Goal: Information Seeking & Learning: Find specific fact

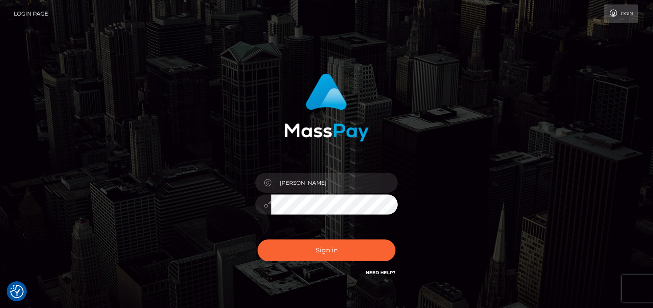
click at [298, 244] on button "Sign in" at bounding box center [327, 250] width 138 height 22
type input "[PERSON_NAME]"
click at [298, 244] on button "Sign in" at bounding box center [327, 250] width 138 height 22
click at [302, 250] on button "Sign in" at bounding box center [327, 250] width 138 height 22
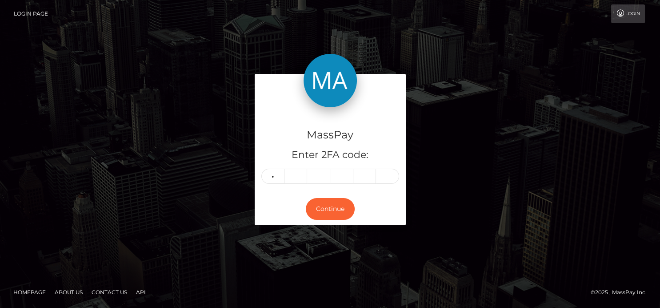
type input "6"
type input "3"
type input "0"
type input "3"
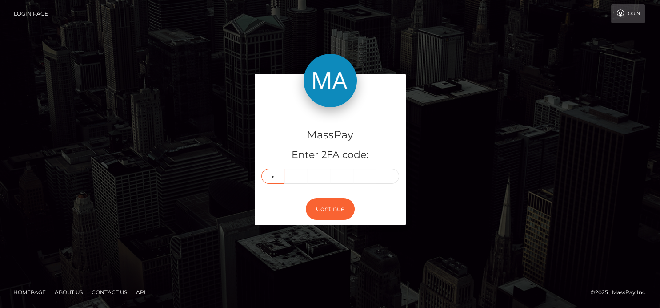
type input "7"
type input "3"
type input "5"
type input "9"
type input "3"
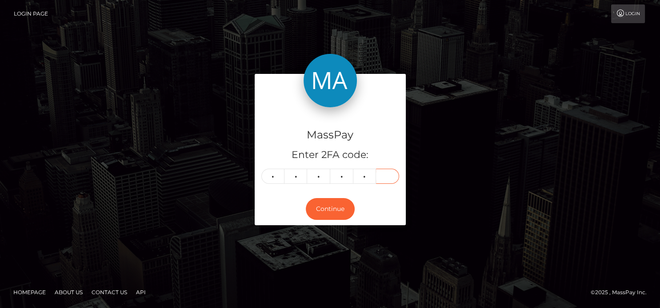
type input "8"
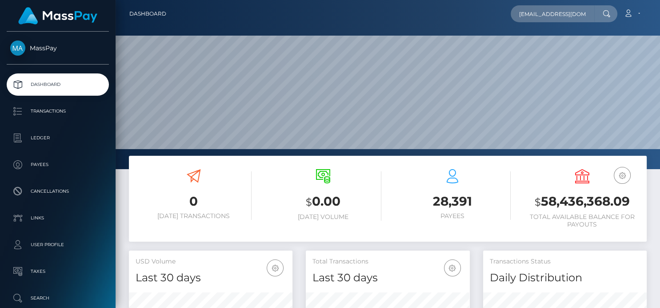
type input "137784ij_unique@hotmail.ca"
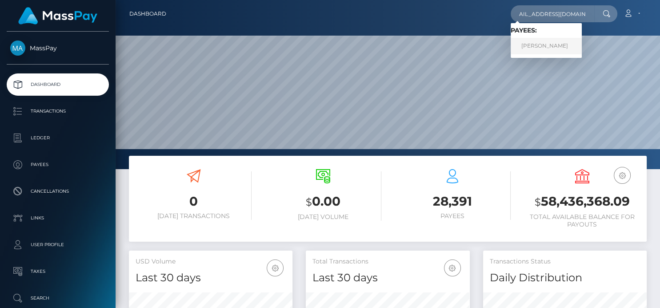
click at [534, 51] on link "Ilina John" at bounding box center [546, 46] width 71 height 16
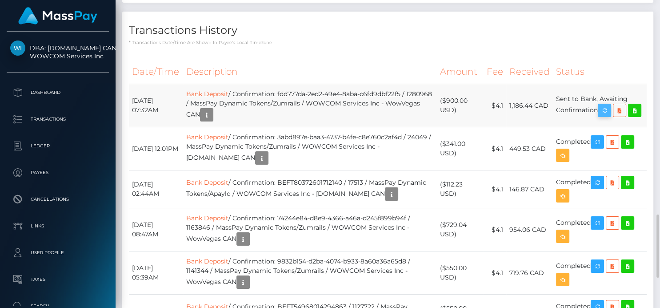
scroll to position [107, 164]
click at [605, 116] on icon "button" at bounding box center [605, 110] width 11 height 11
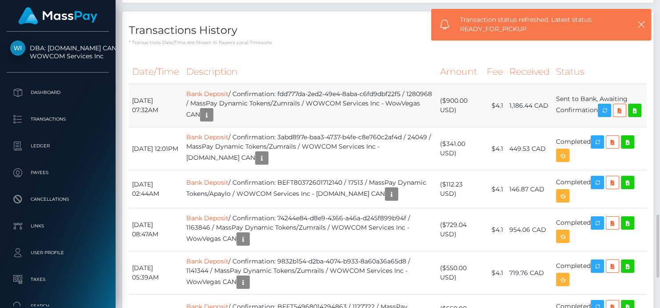
drag, startPoint x: 536, startPoint y: 157, endPoint x: 507, endPoint y: 154, distance: 30.0
click at [507, 127] on tr "September 16, 2025 07:32AM Bank Deposit / Confirmation: fdd777da-2ed2-49e4-8aba…" at bounding box center [388, 105] width 518 height 43
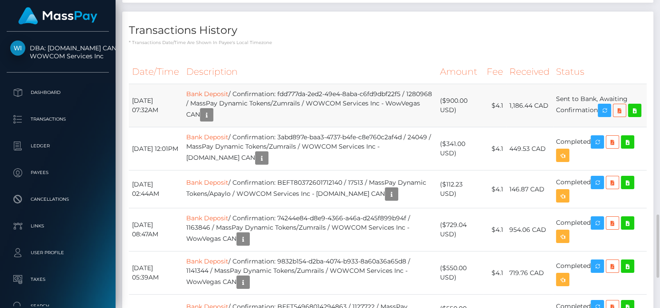
click at [540, 127] on td "1,186.44 CAD" at bounding box center [530, 105] width 47 height 43
click at [507, 127] on td "$4.1" at bounding box center [495, 105] width 23 height 43
drag, startPoint x: 511, startPoint y: 161, endPoint x: 538, endPoint y: 160, distance: 26.7
click at [538, 127] on td "1,186.44 CAD" at bounding box center [530, 105] width 47 height 43
copy td "1,186.44"
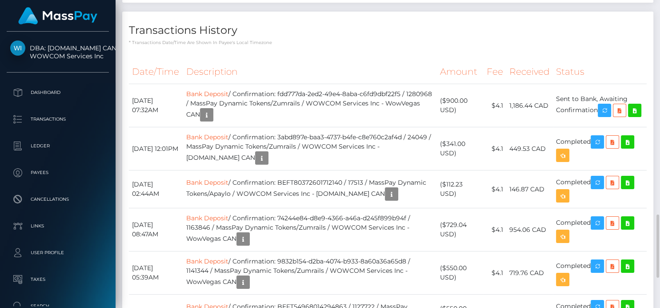
copy td "1,186.44"
drag, startPoint x: 475, startPoint y: 159, endPoint x: 446, endPoint y: 157, distance: 29.0
click at [446, 127] on td "($900.00 USD)" at bounding box center [460, 105] width 47 height 43
copy td "$900.00"
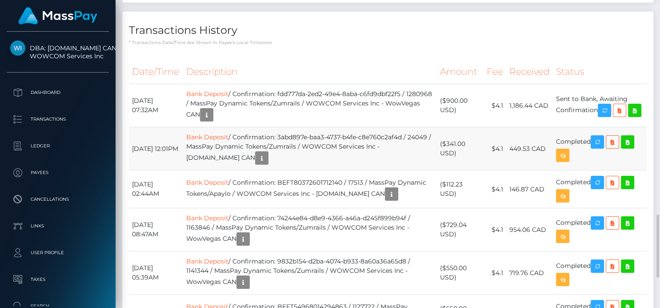
drag, startPoint x: 475, startPoint y: 201, endPoint x: 449, endPoint y: 197, distance: 27.0
click at [449, 170] on td "($341.00 USD)" at bounding box center [460, 148] width 47 height 43
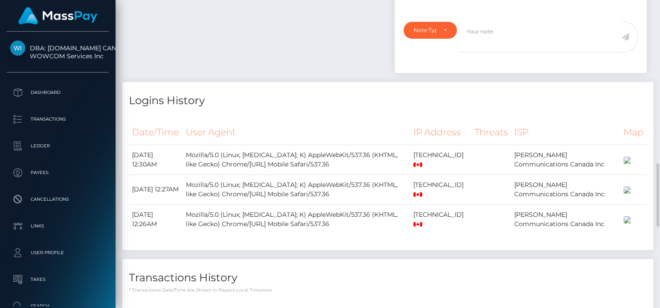
scroll to position [594, 0]
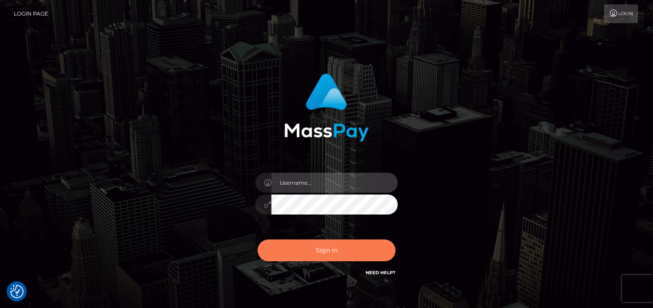
type input "[PERSON_NAME]"
click at [340, 246] on button "Sign in" at bounding box center [327, 250] width 138 height 22
type input "[PERSON_NAME]"
click at [343, 246] on button "Sign in" at bounding box center [327, 250] width 138 height 22
click at [344, 247] on button "Sign in" at bounding box center [327, 250] width 138 height 22
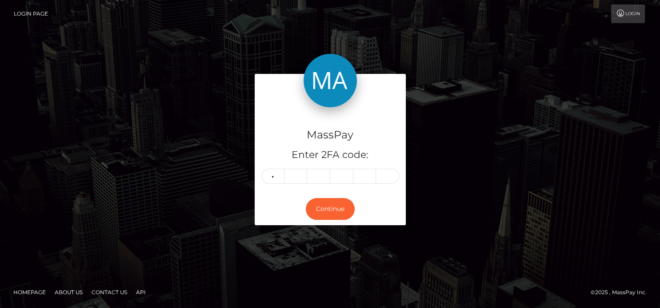
type input "6"
type input "9"
type input "2"
type input "7"
type input "0"
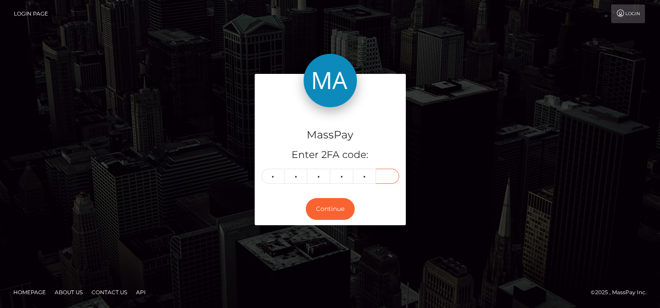
type input "9"
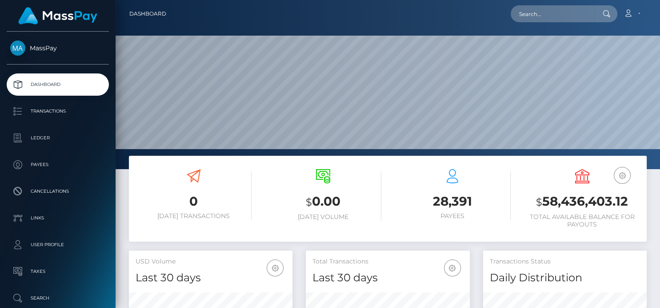
scroll to position [157, 164]
click at [528, 11] on input "text" at bounding box center [553, 13] width 84 height 17
paste input "[PERSON_NAME][EMAIL_ADDRESS][DOMAIN_NAME]"
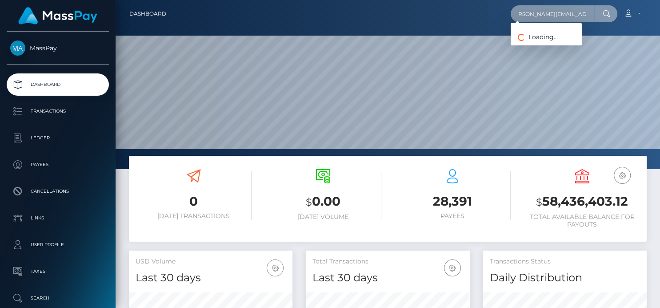
type input "[PERSON_NAME][EMAIL_ADDRESS][DOMAIN_NAME]"
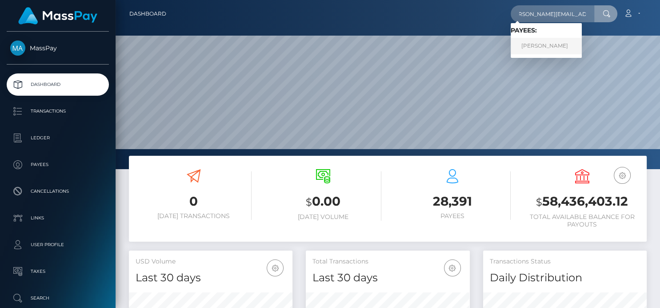
scroll to position [0, 0]
click at [543, 47] on link "[PERSON_NAME]" at bounding box center [546, 46] width 71 height 16
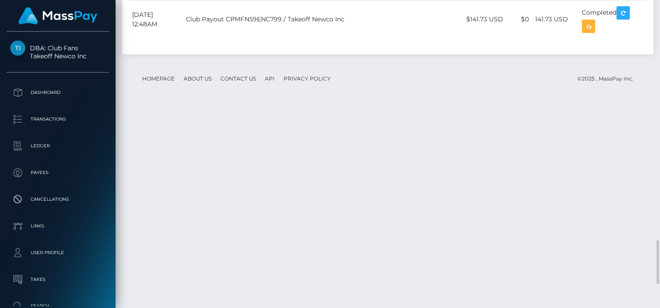
scroll to position [1850, 0]
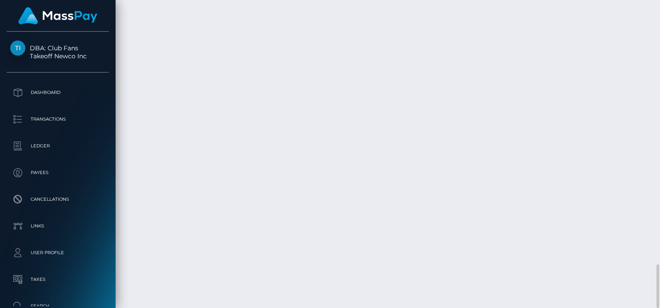
drag, startPoint x: 354, startPoint y: 131, endPoint x: 316, endPoint y: 129, distance: 37.5
copy td "1344588597"
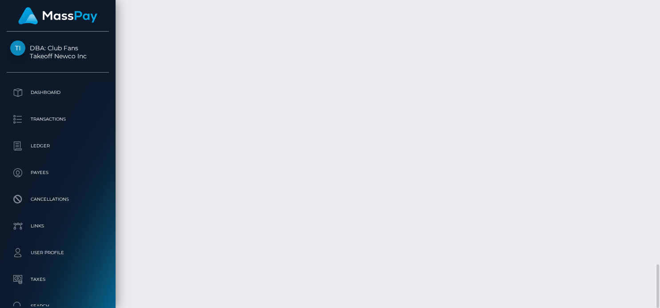
drag, startPoint x: 354, startPoint y: 172, endPoint x: 314, endPoint y: 171, distance: 39.1
copy td "1344586929"
drag, startPoint x: 286, startPoint y: 91, endPoint x: 396, endPoint y: 88, distance: 110.8
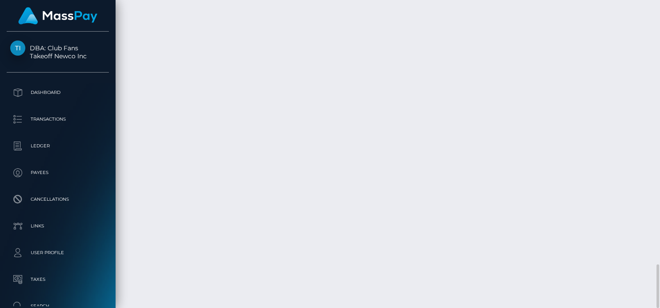
copy td "54fff2f35809457aad8a525f735455ba"
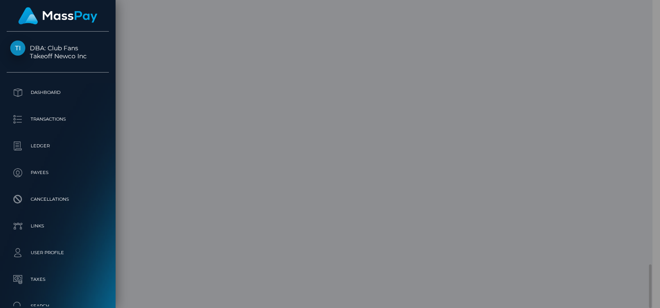
scroll to position [0, 0]
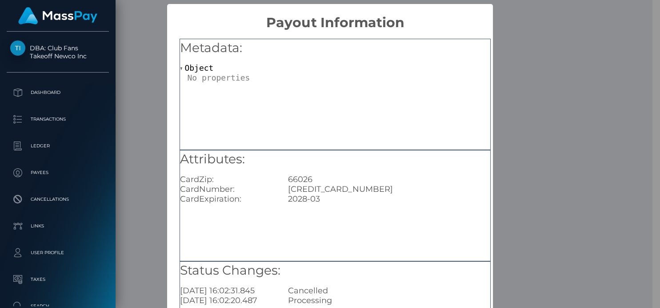
click at [550, 45] on div "× Payout Information Metadata: Object Attributes: CardZip: 66026 CardNumber: 53…" at bounding box center [330, 154] width 660 height 308
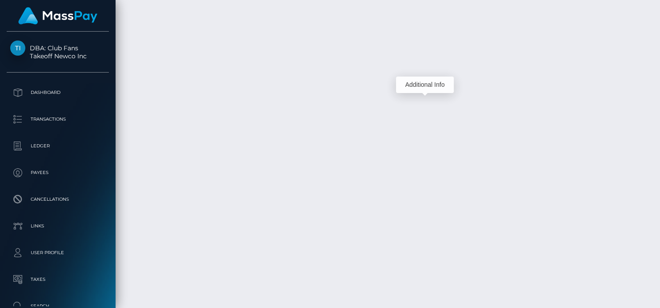
scroll to position [107, 164]
